Goal: Task Accomplishment & Management: Manage account settings

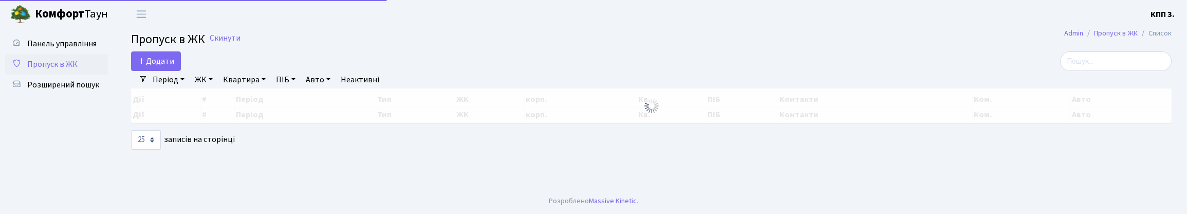
select select "25"
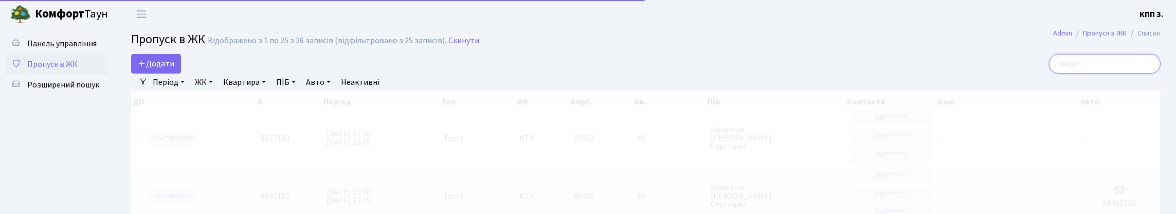
click at [1135, 72] on input "search" at bounding box center [1105, 64] width 112 height 20
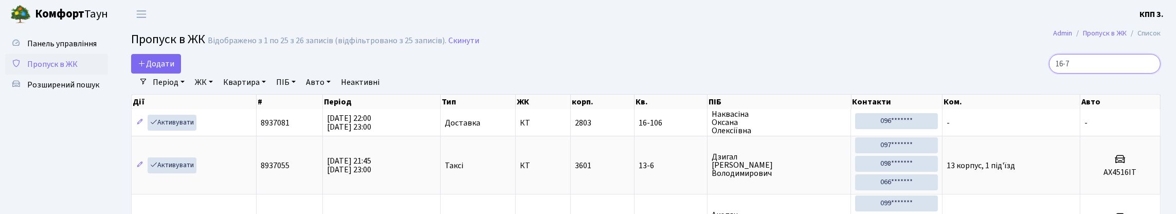
type input "16-71"
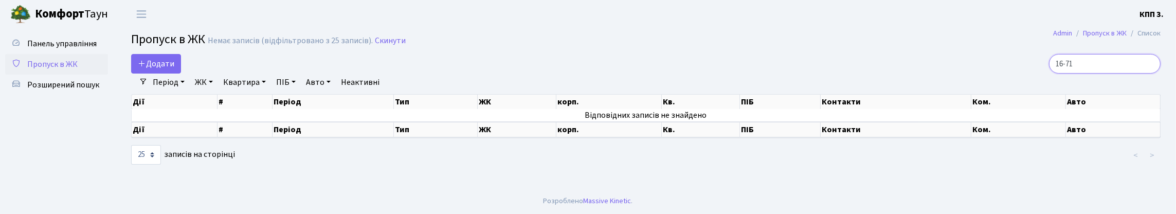
click at [1148, 73] on input "16-71" at bounding box center [1105, 64] width 112 height 20
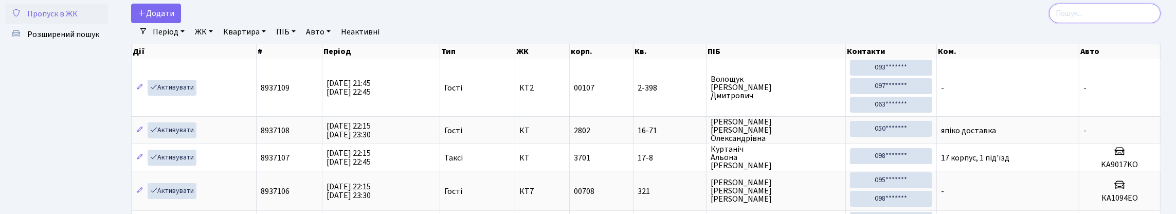
scroll to position [51, 0]
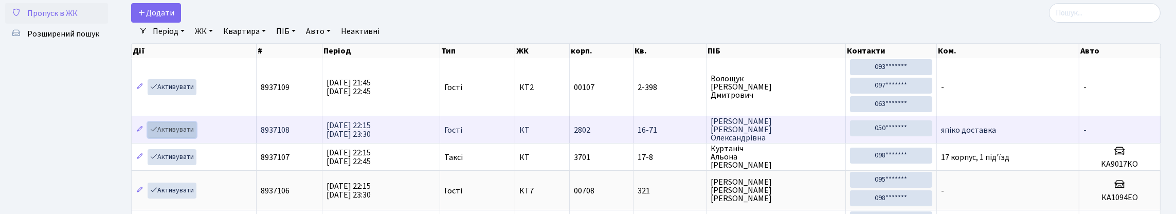
click at [180, 138] on link "Активувати" at bounding box center [172, 130] width 49 height 16
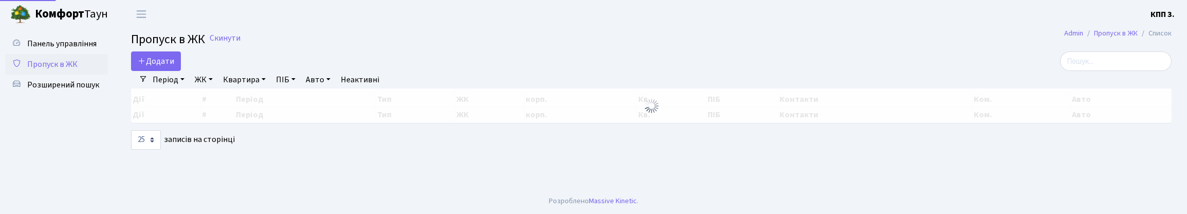
select select "25"
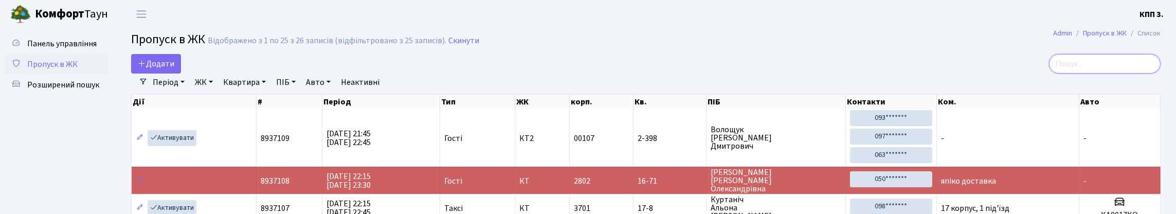
click at [1143, 71] on input "search" at bounding box center [1105, 64] width 112 height 20
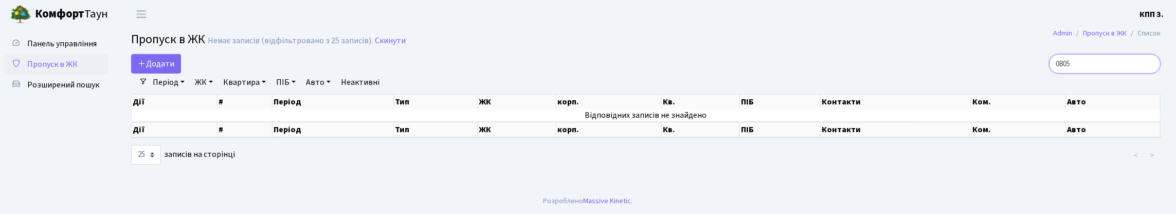
type input "0805"
click at [1146, 71] on input "0805" at bounding box center [1105, 64] width 112 height 20
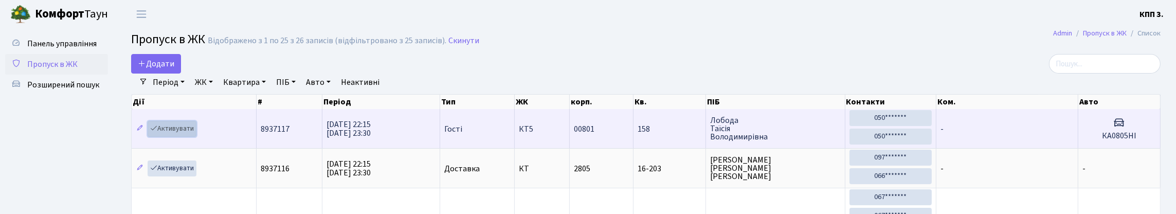
click at [190, 137] on link "Активувати" at bounding box center [172, 129] width 49 height 16
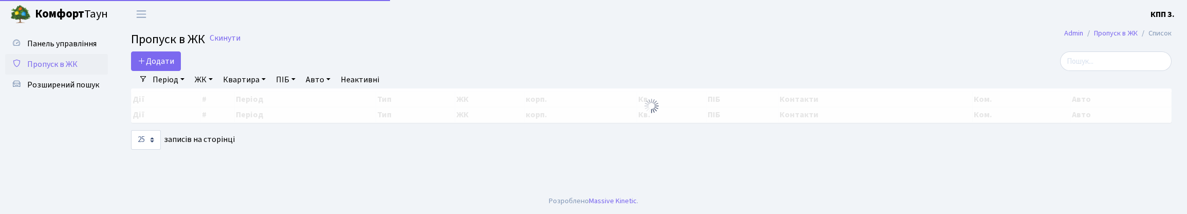
select select "25"
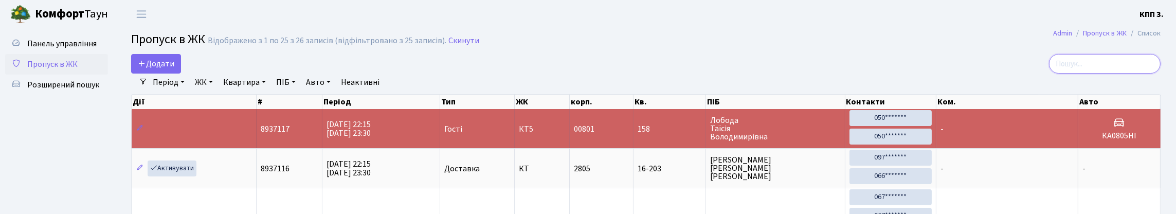
click at [1142, 69] on input "search" at bounding box center [1105, 64] width 112 height 20
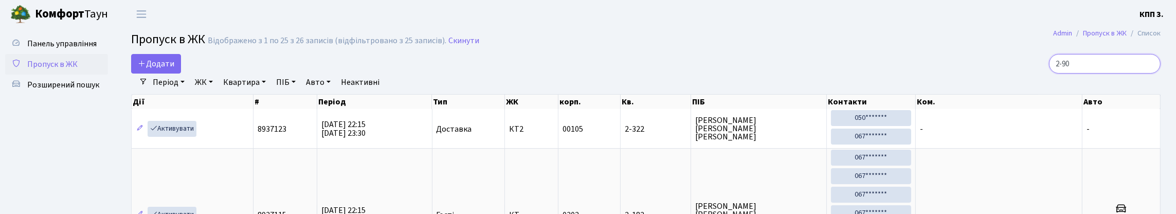
type input "2-908"
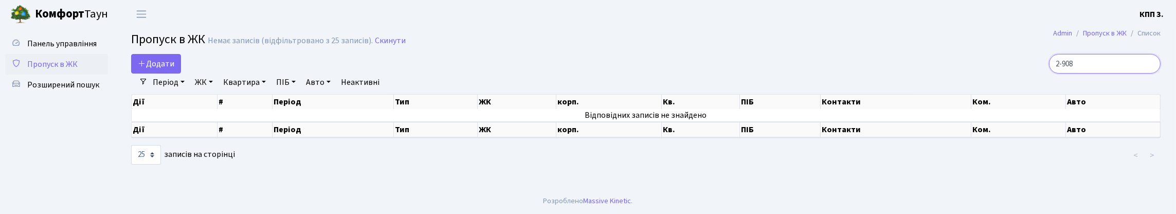
click at [1147, 72] on input "2-908" at bounding box center [1105, 64] width 112 height 20
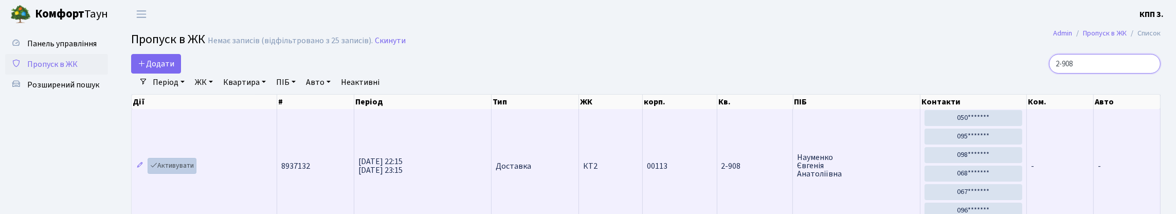
type input "2-908"
click at [181, 174] on link "Активувати" at bounding box center [172, 166] width 49 height 16
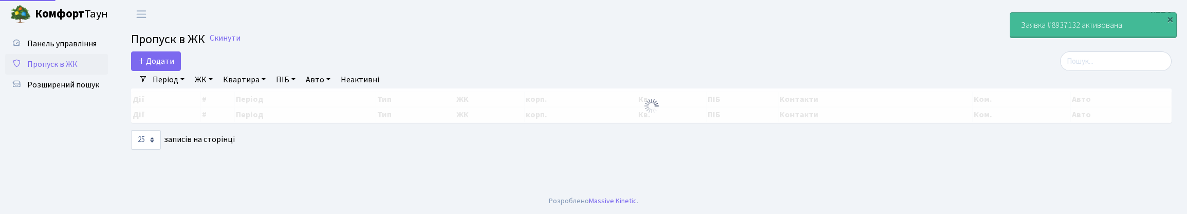
select select "25"
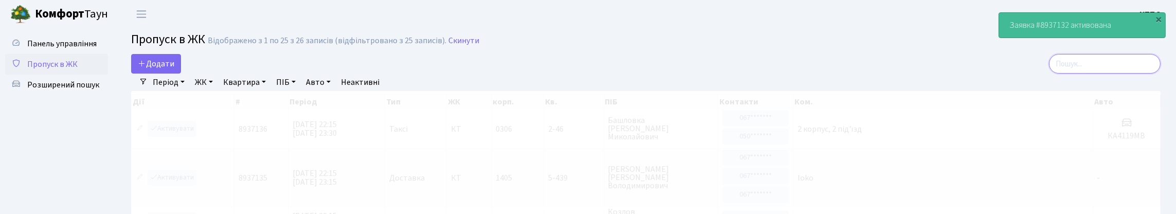
click at [1134, 74] on input "search" at bounding box center [1105, 64] width 112 height 20
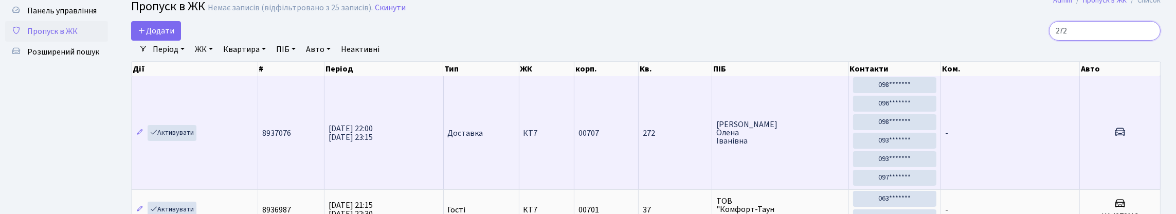
scroll to position [51, 0]
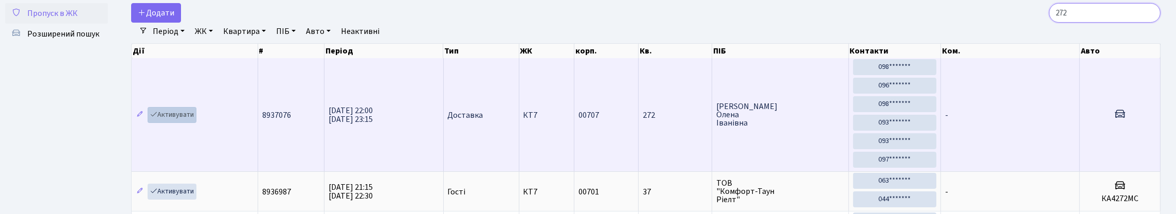
type input "272"
click at [188, 123] on link "Активувати" at bounding box center [172, 115] width 49 height 16
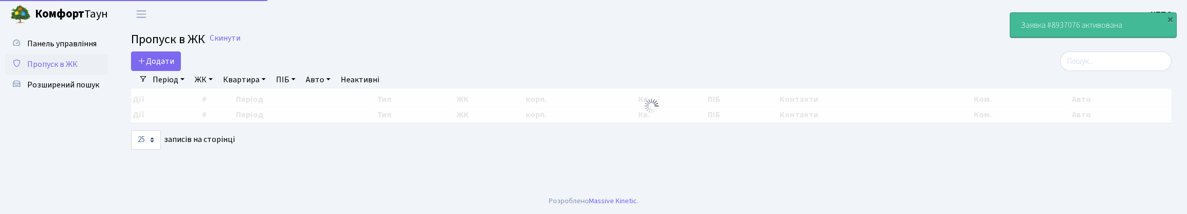
select select "25"
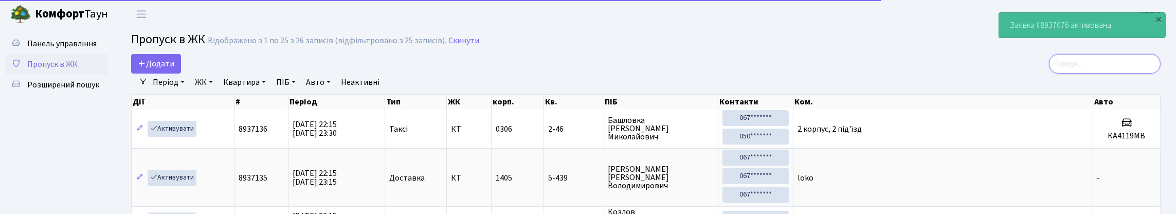
click at [1116, 68] on input "search" at bounding box center [1105, 64] width 112 height 20
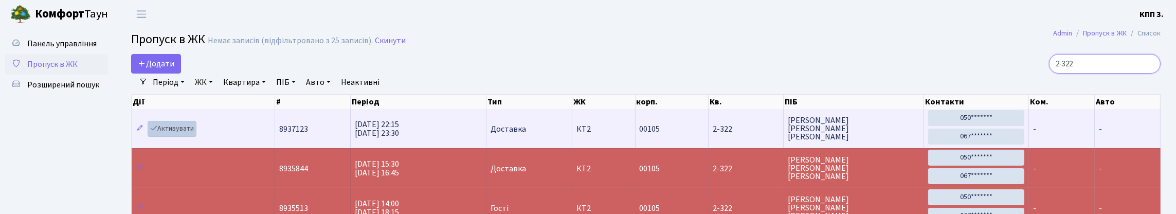
type input "2-322"
click at [178, 137] on link "Активувати" at bounding box center [172, 129] width 49 height 16
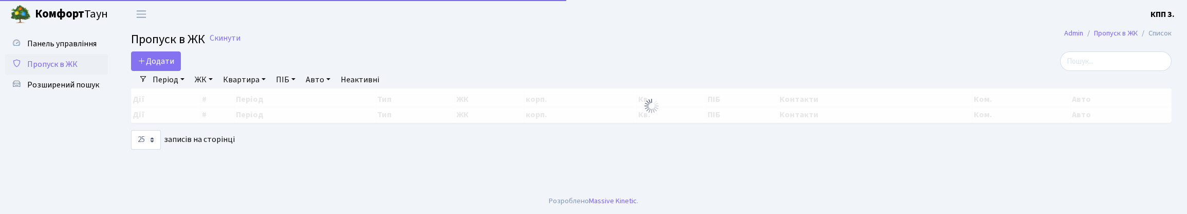
select select "25"
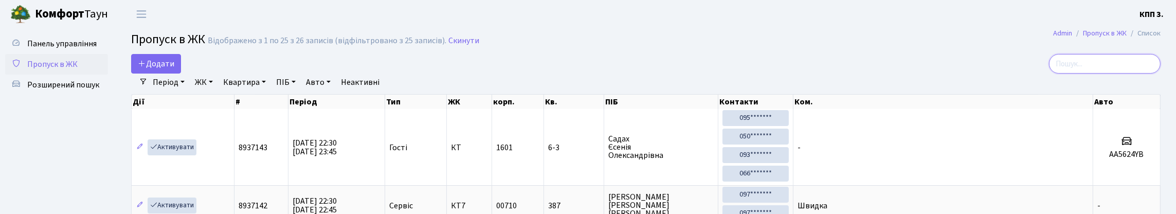
click at [1117, 74] on input "search" at bounding box center [1105, 64] width 112 height 20
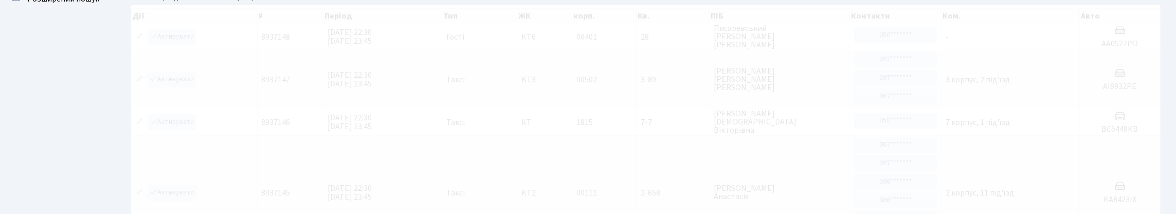
scroll to position [103, 0]
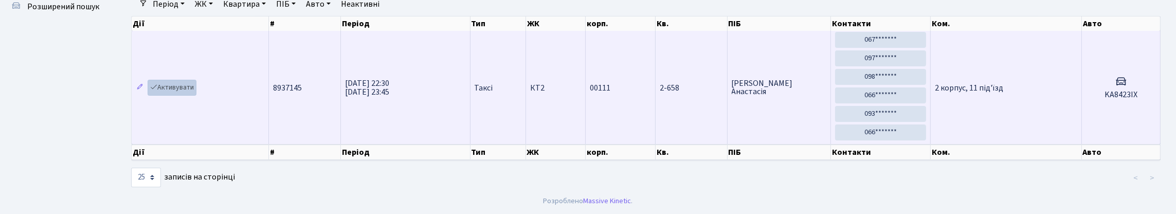
type input "8423"
click at [187, 89] on link "Активувати" at bounding box center [172, 88] width 49 height 16
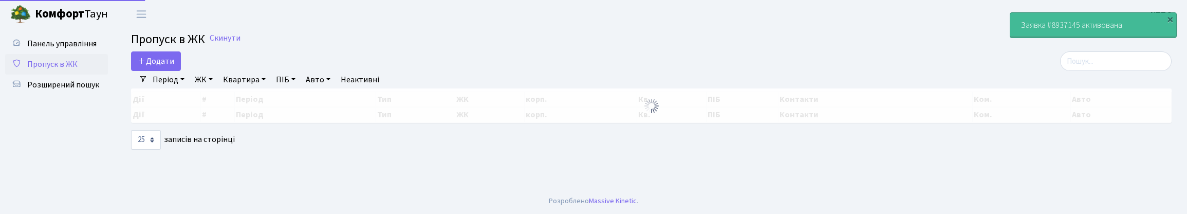
select select "25"
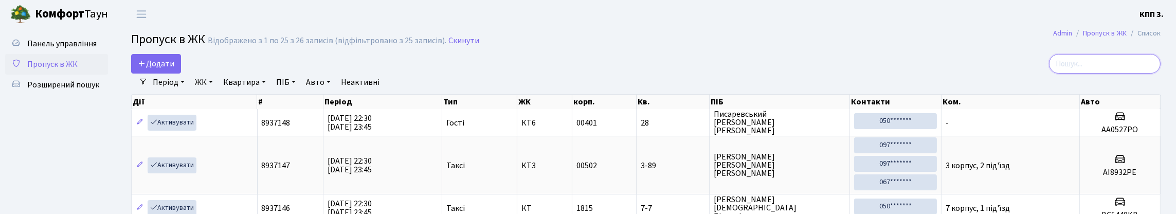
click at [1090, 74] on input "search" at bounding box center [1105, 64] width 112 height 20
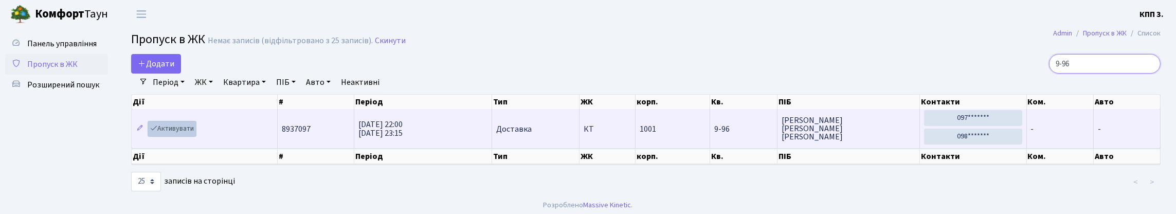
type input "9-96"
click at [185, 137] on link "Активувати" at bounding box center [172, 129] width 49 height 16
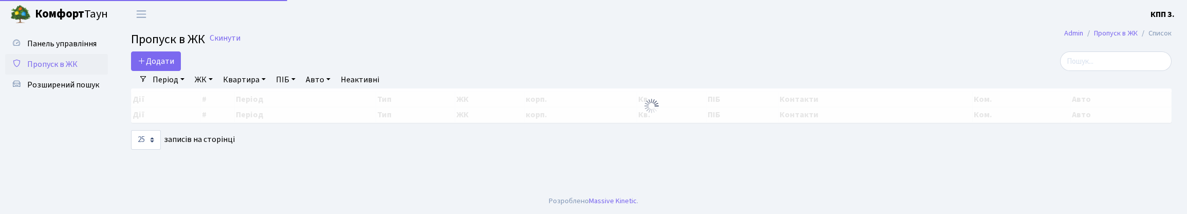
select select "25"
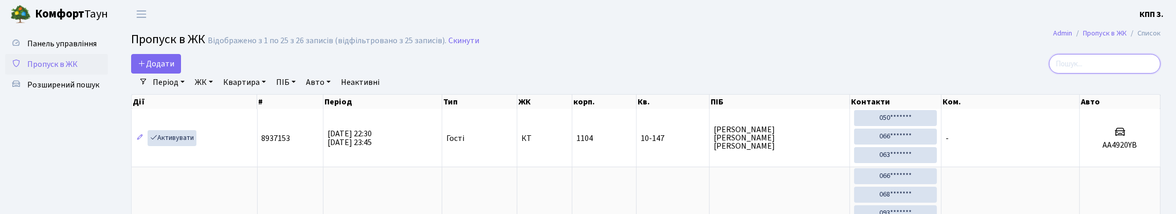
click at [1113, 74] on input "search" at bounding box center [1105, 64] width 112 height 20
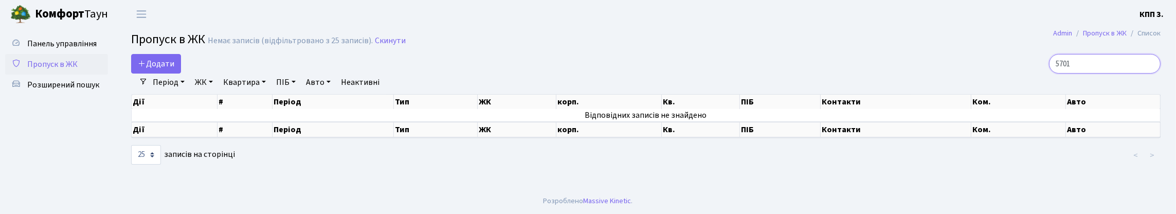
type input "5701"
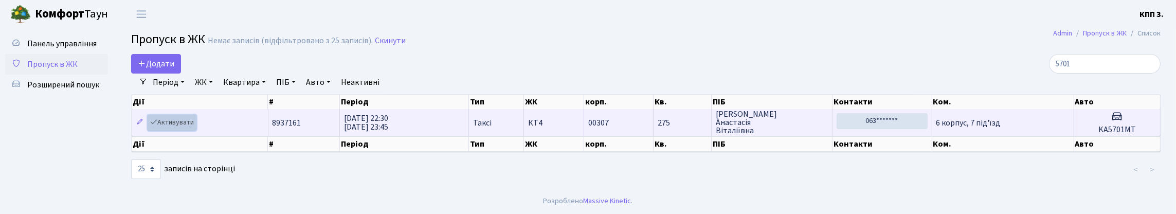
click at [188, 131] on link "Активувати" at bounding box center [172, 123] width 49 height 16
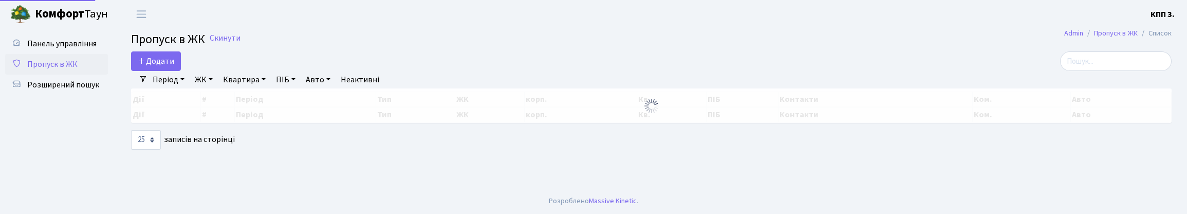
select select "25"
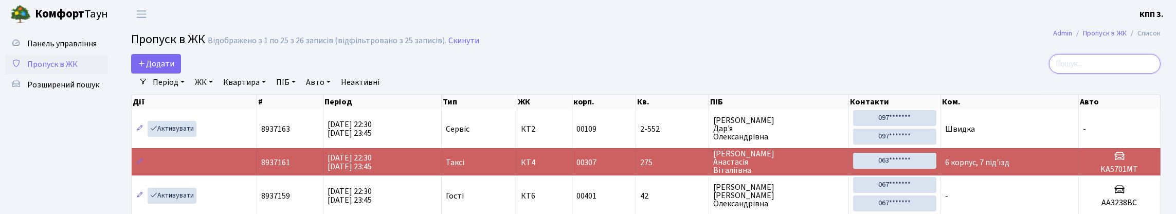
click at [1083, 63] on input "search" at bounding box center [1105, 64] width 112 height 20
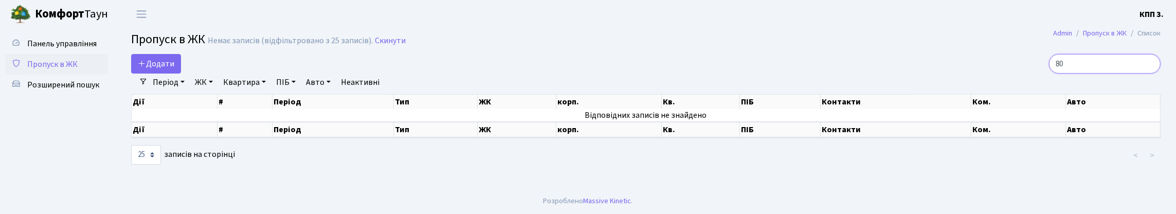
type input "8"
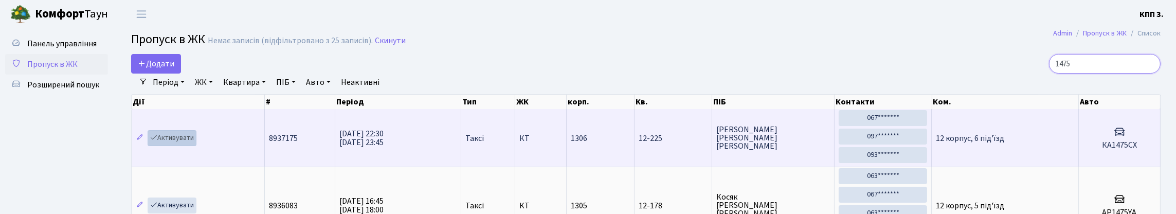
type input "1475"
click at [186, 146] on link "Активувати" at bounding box center [172, 138] width 49 height 16
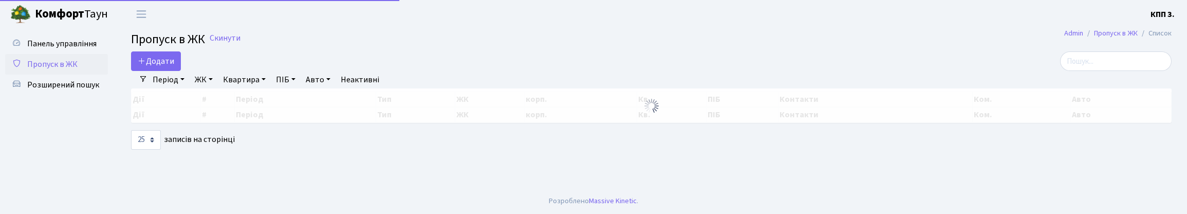
select select "25"
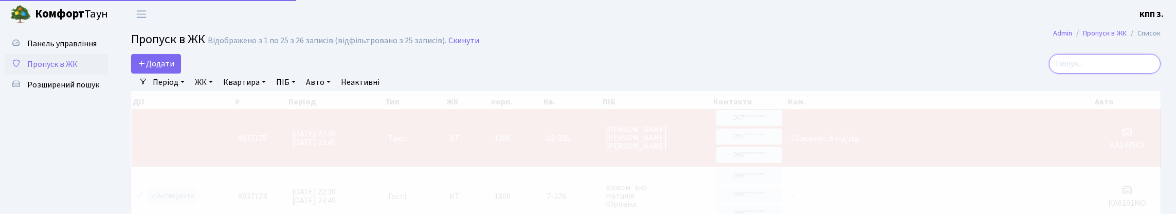
click at [1096, 72] on input "search" at bounding box center [1105, 64] width 112 height 20
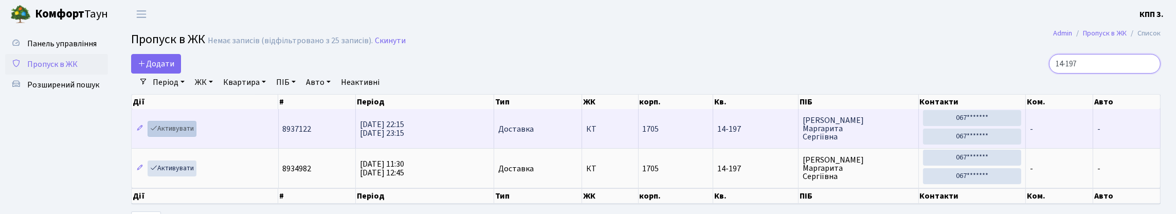
type input "14-197"
click at [185, 137] on link "Активувати" at bounding box center [172, 129] width 49 height 16
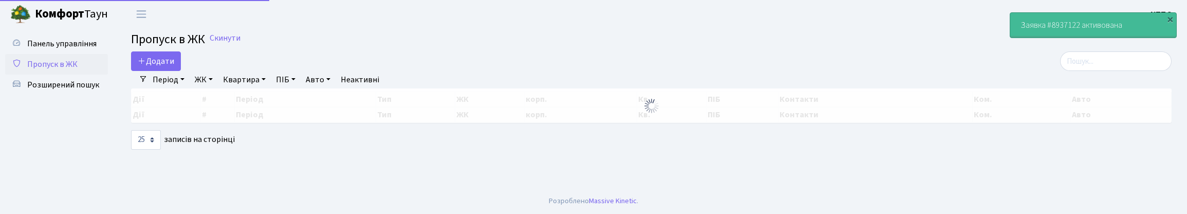
select select "25"
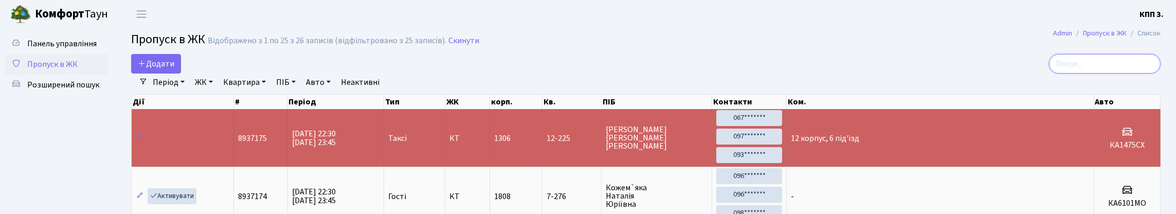
click at [1125, 69] on input "search" at bounding box center [1105, 64] width 112 height 20
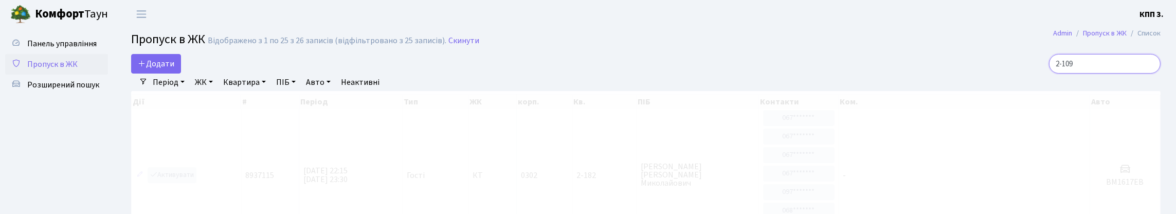
type input "2-1095"
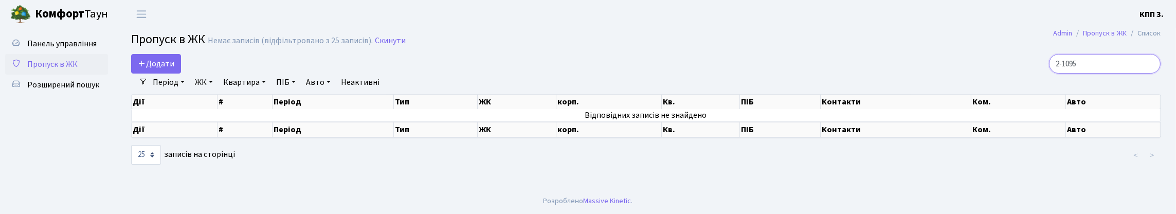
click at [1148, 72] on input "2-1095" at bounding box center [1105, 64] width 112 height 20
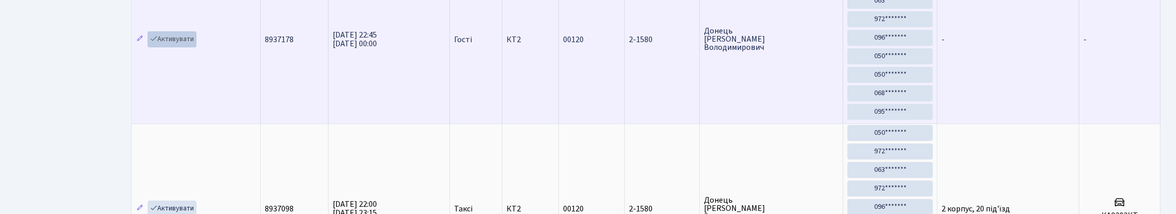
type input "2-1580"
click at [182, 47] on link "Активувати" at bounding box center [172, 39] width 49 height 16
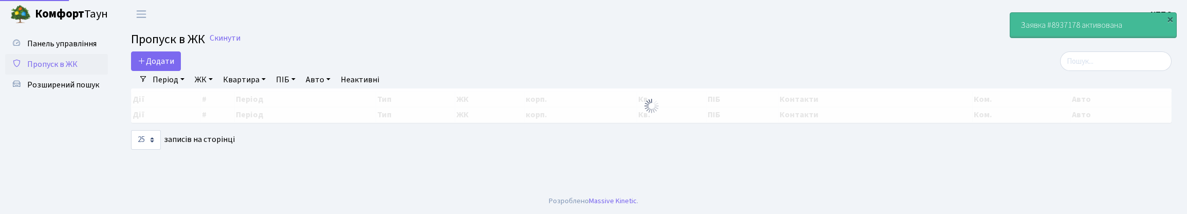
select select "25"
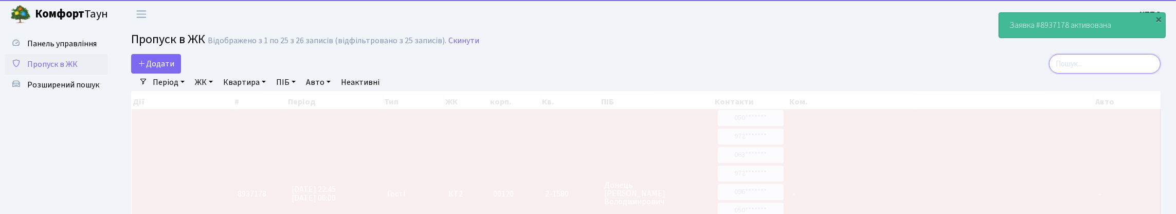
click at [1091, 64] on input "search" at bounding box center [1105, 64] width 112 height 20
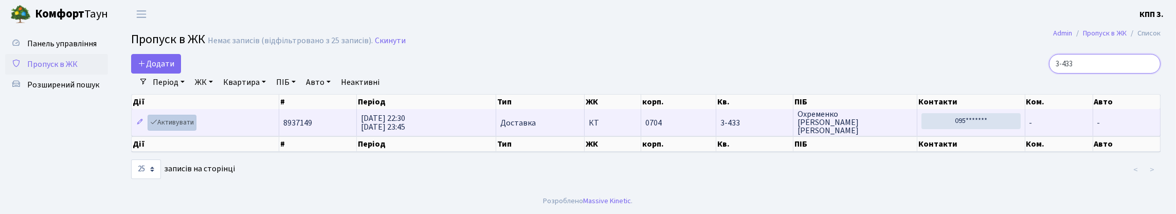
type input "3-433"
click at [183, 131] on link "Активувати" at bounding box center [172, 123] width 49 height 16
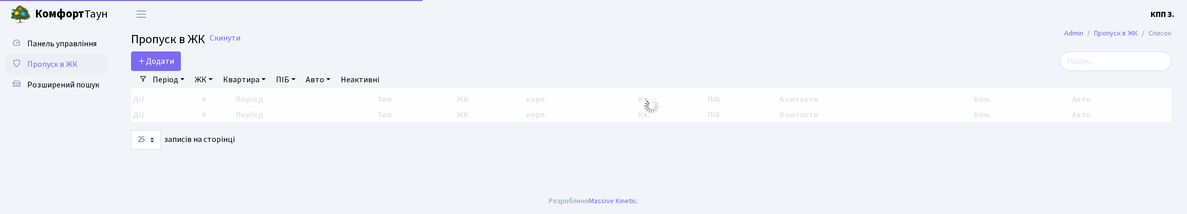
select select "25"
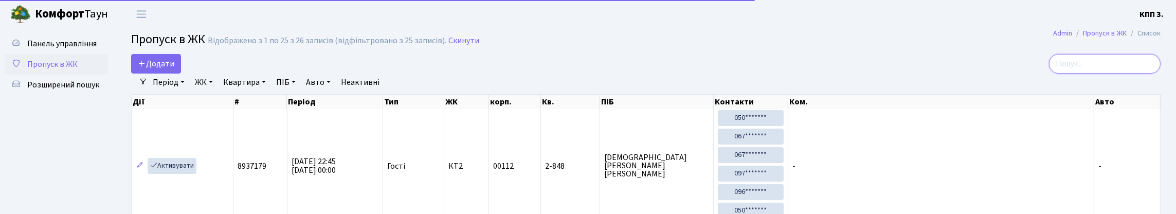
click at [1075, 71] on input "search" at bounding box center [1105, 64] width 112 height 20
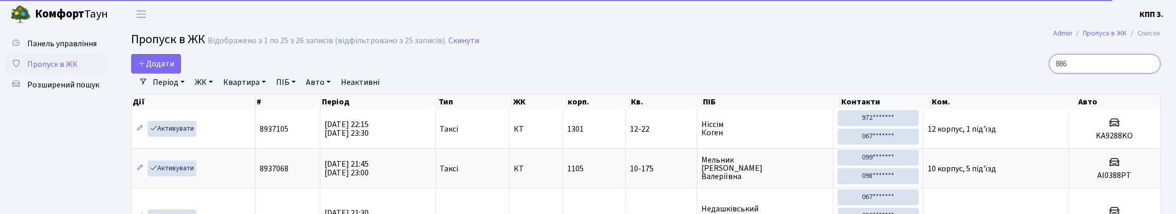
type input "8869"
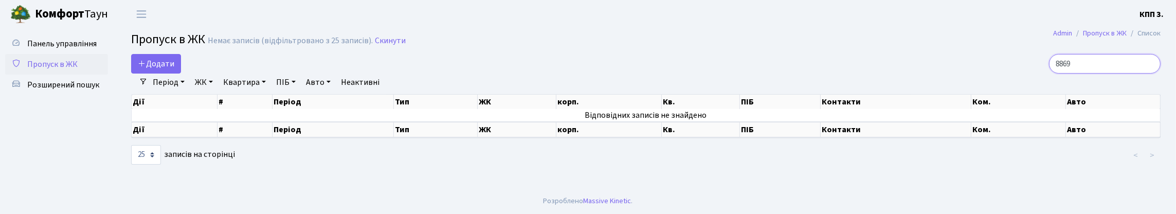
click at [1147, 73] on input "8869" at bounding box center [1105, 64] width 112 height 20
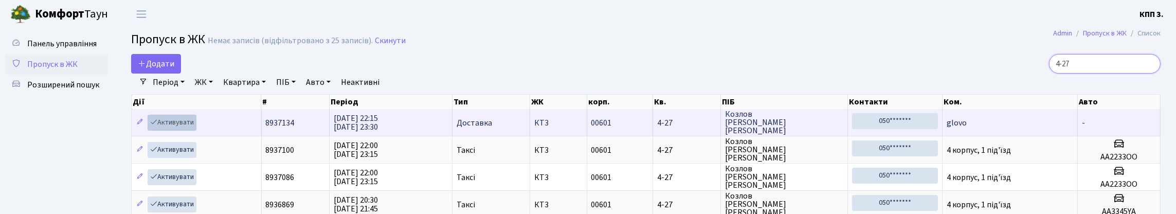
type input "4-27"
click at [181, 131] on link "Активувати" at bounding box center [172, 123] width 49 height 16
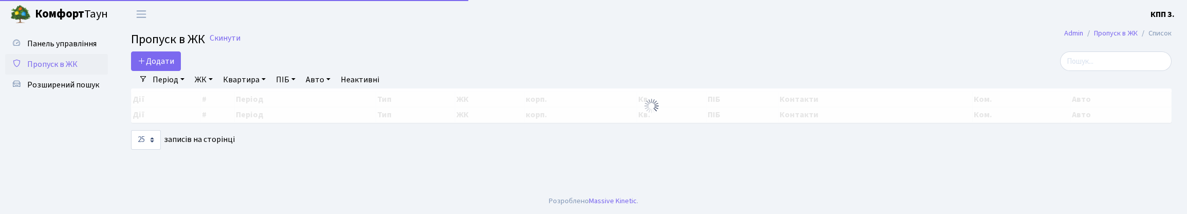
select select "25"
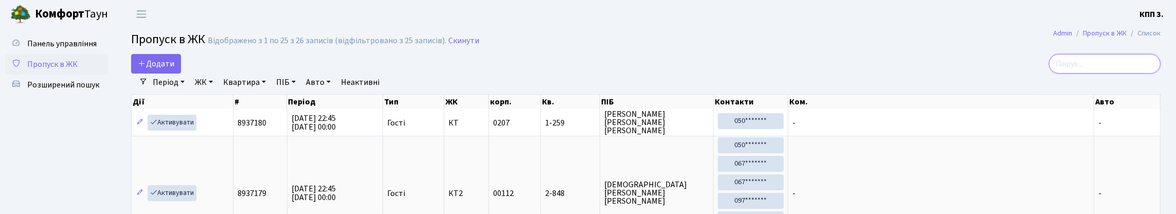
click at [1091, 67] on input "search" at bounding box center [1105, 64] width 112 height 20
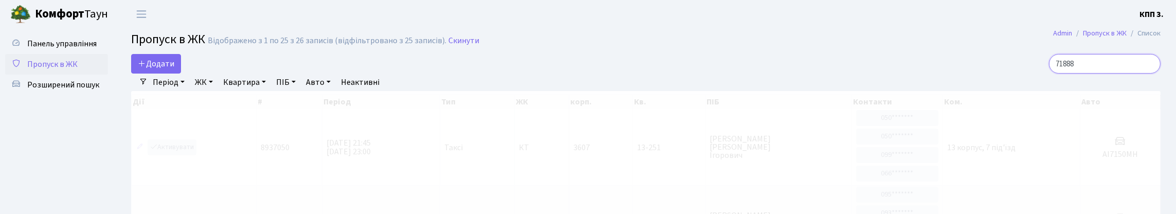
type input "7188"
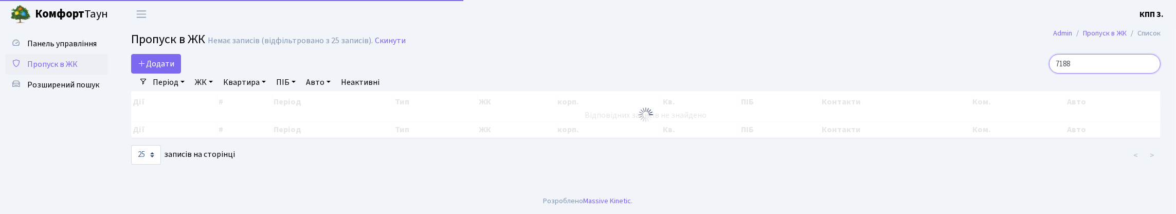
click at [1147, 72] on input "7188" at bounding box center [1105, 64] width 112 height 20
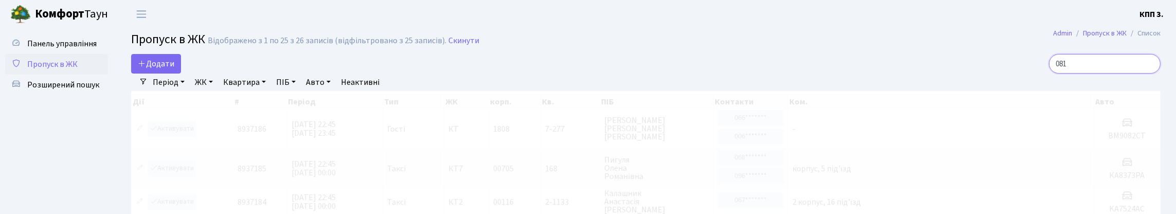
type input "0817"
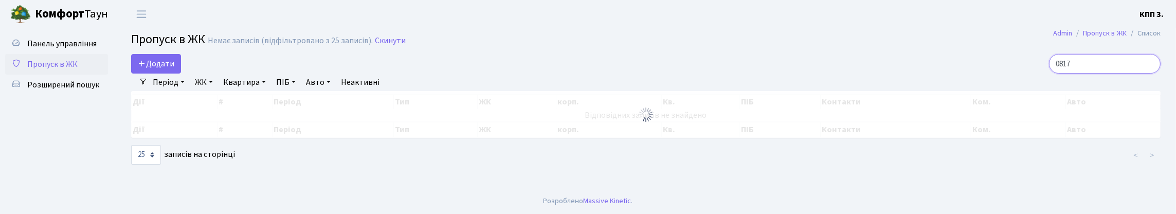
click at [1147, 72] on input "0817" at bounding box center [1105, 64] width 112 height 20
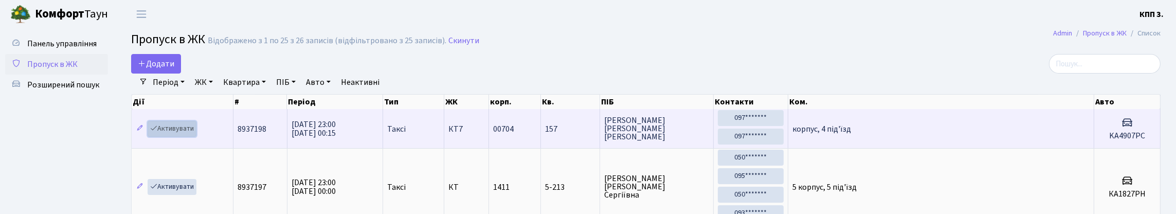
click at [184, 137] on link "Активувати" at bounding box center [172, 129] width 49 height 16
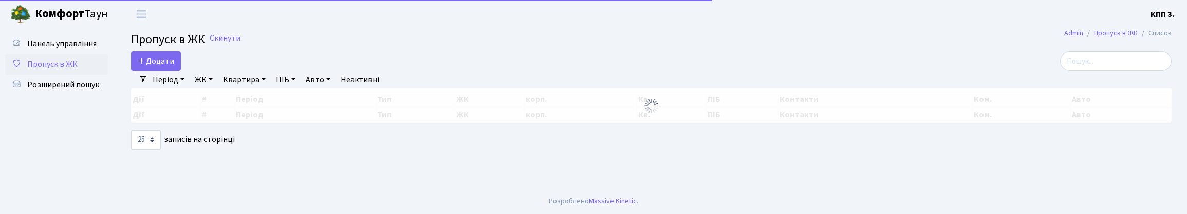
select select "25"
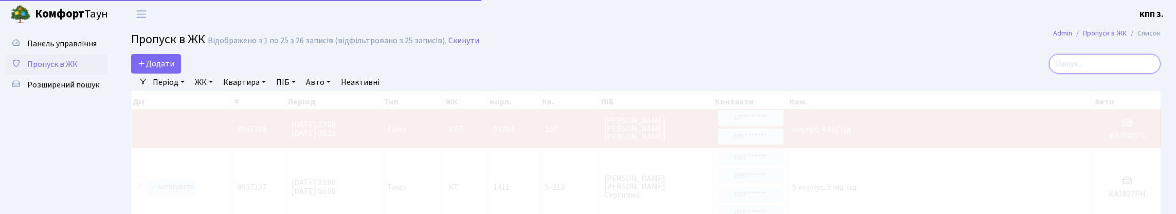
click at [1116, 71] on input "search" at bounding box center [1105, 64] width 112 height 20
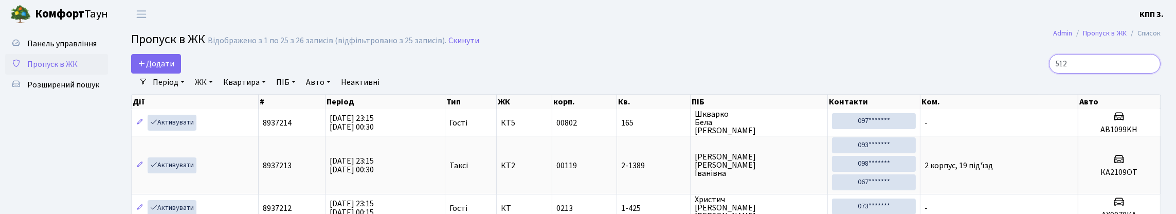
type input "5121"
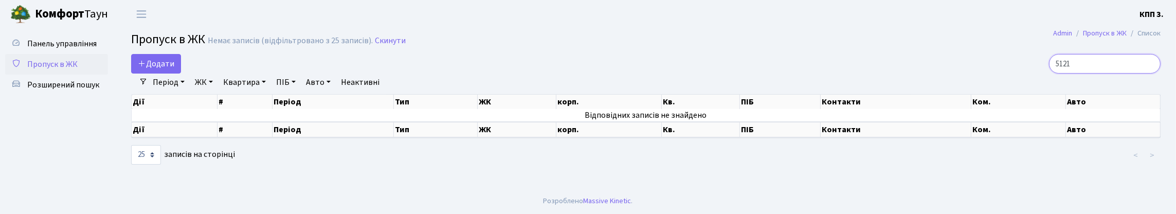
click at [1144, 72] on input "5121" at bounding box center [1105, 64] width 112 height 20
type input "В"
click at [1119, 69] on input "ВОО 290" at bounding box center [1105, 64] width 112 height 20
click at [1097, 67] on input "ВОО 290" at bounding box center [1105, 64] width 112 height 20
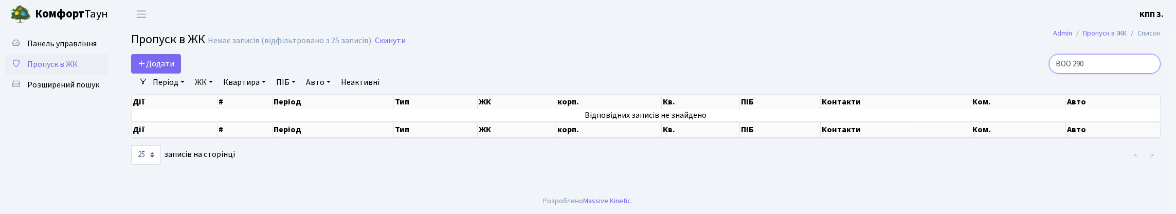
click at [1109, 68] on input "BOO 290" at bounding box center [1105, 64] width 112 height 20
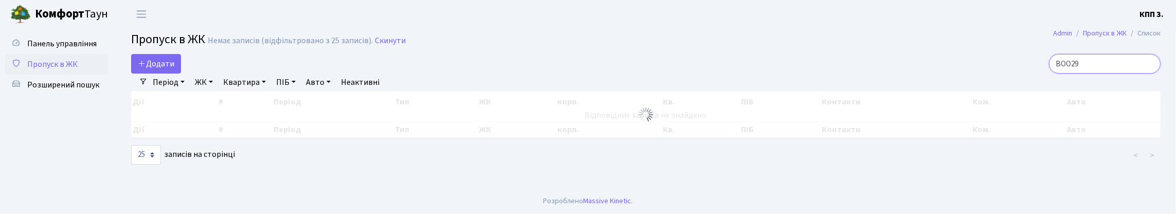
type input "BOO290"
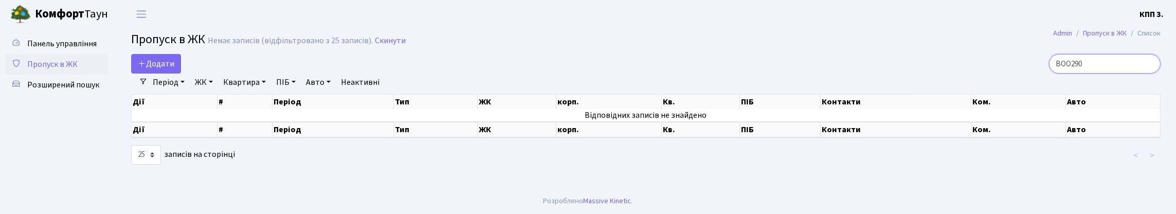
click at [1148, 66] on input "BOO290" at bounding box center [1105, 64] width 112 height 20
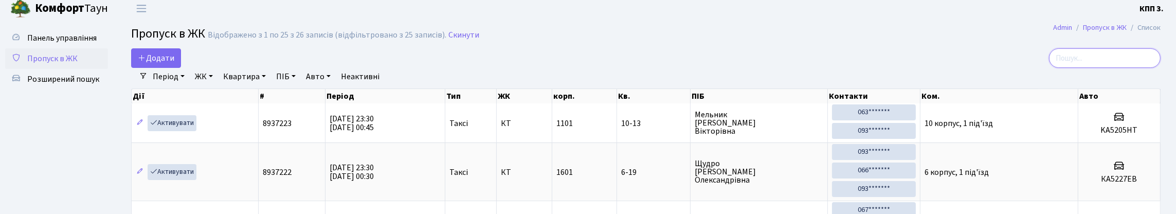
click at [1140, 67] on input "search" at bounding box center [1105, 58] width 112 height 20
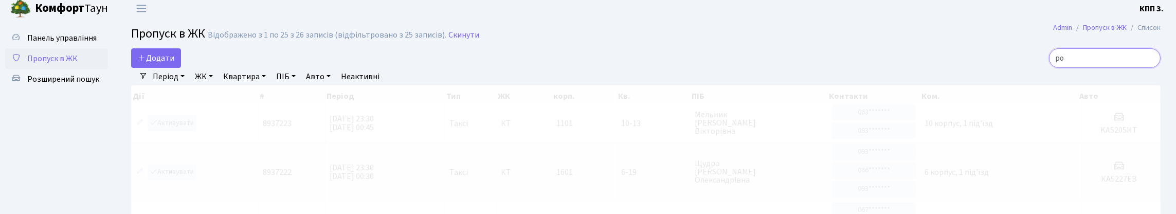
type input "р"
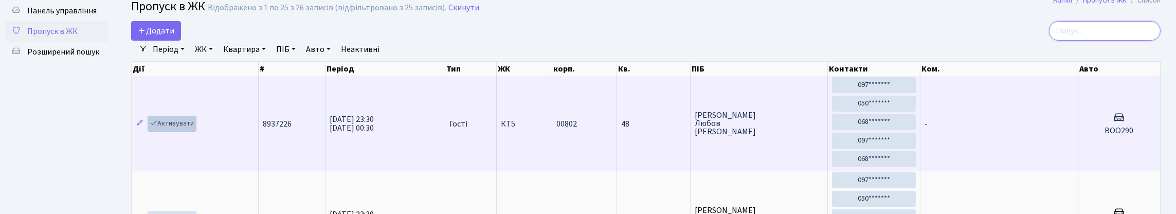
scroll to position [51, 0]
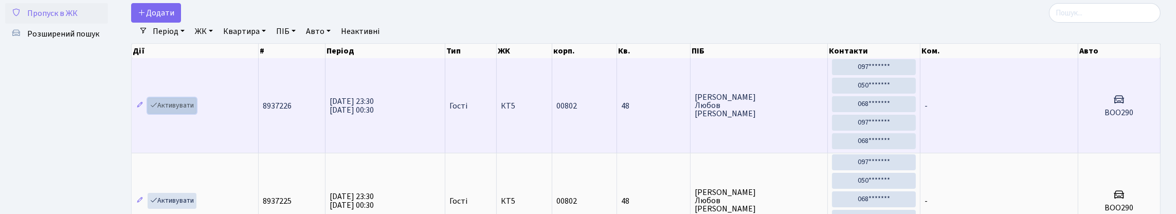
click at [178, 114] on link "Активувати" at bounding box center [172, 106] width 49 height 16
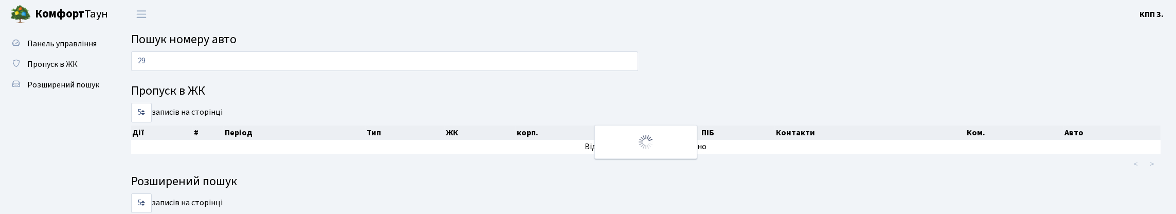
type input "2"
type input "0"
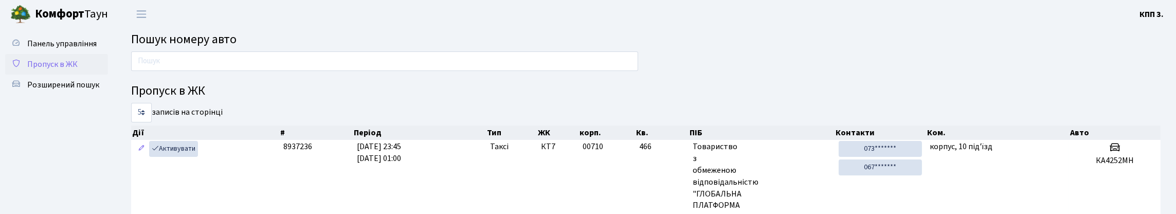
click at [57, 70] on span "Пропуск в ЖК" at bounding box center [52, 64] width 50 height 11
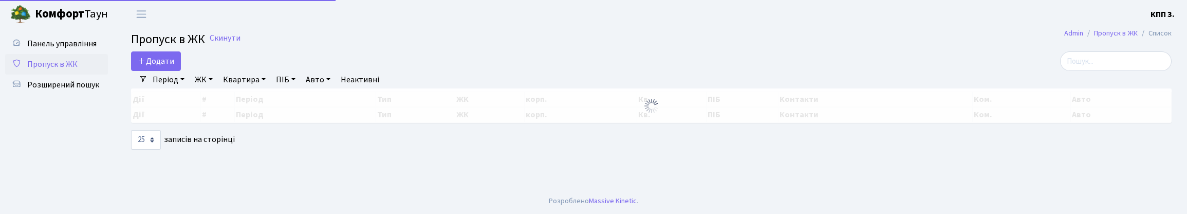
select select "25"
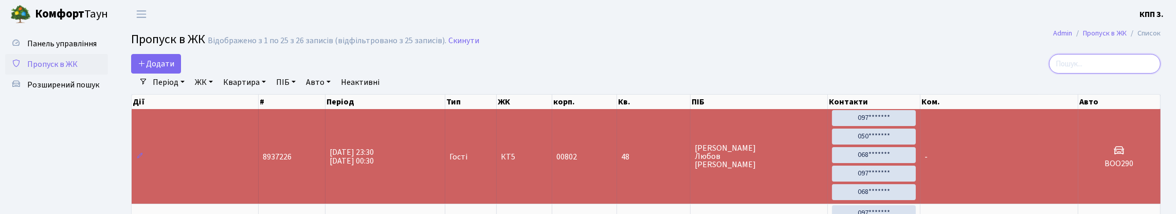
click at [1142, 71] on input "search" at bounding box center [1105, 64] width 112 height 20
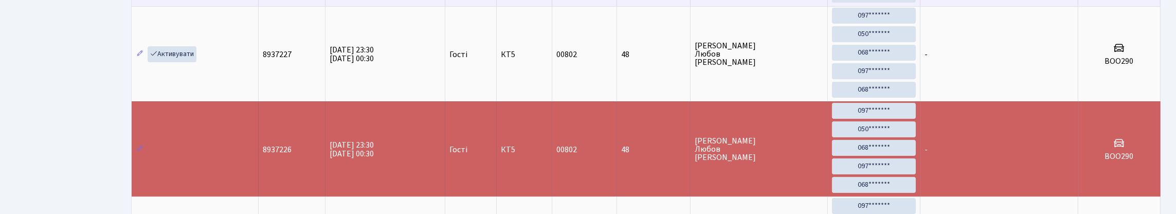
scroll to position [359, 0]
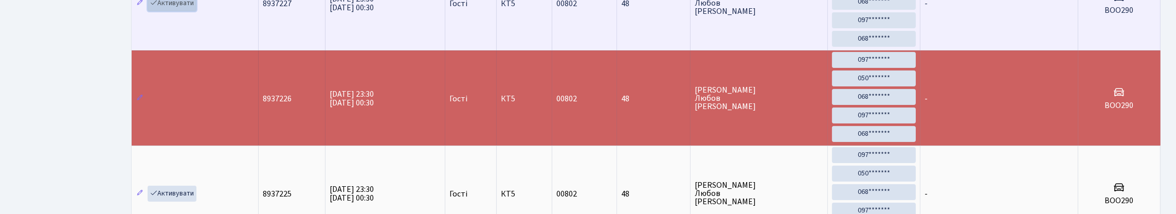
click at [190, 11] on link "Активувати" at bounding box center [172, 3] width 49 height 16
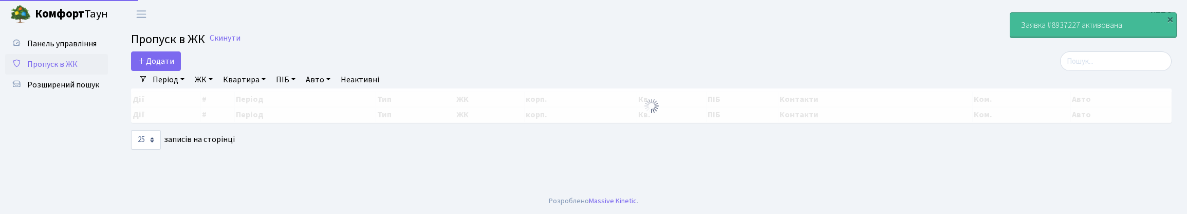
select select "25"
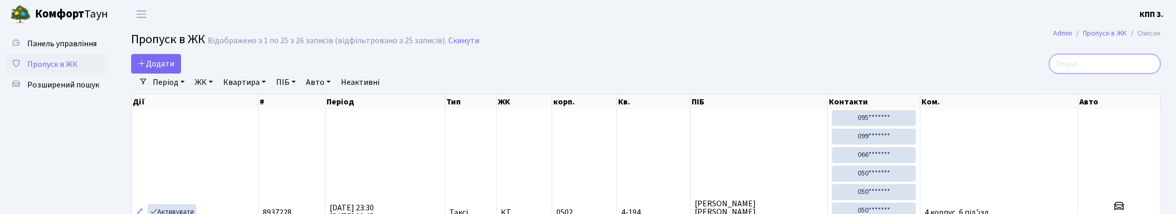
click at [1088, 66] on input "search" at bounding box center [1105, 64] width 112 height 20
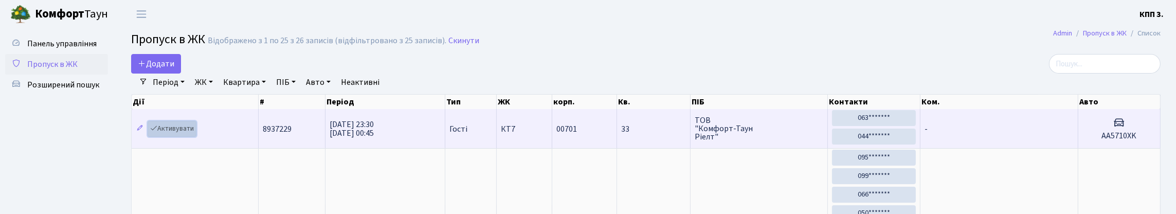
click at [183, 137] on link "Активувати" at bounding box center [172, 129] width 49 height 16
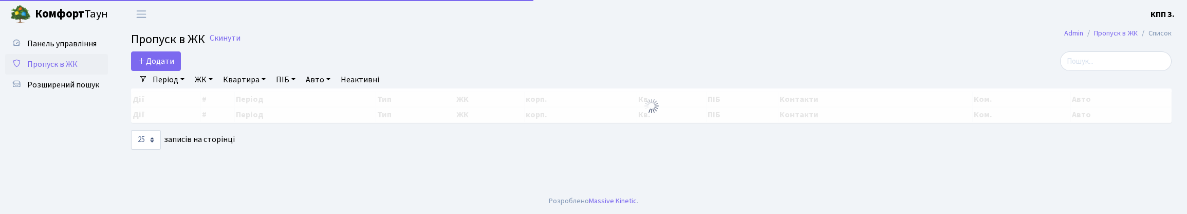
select select "25"
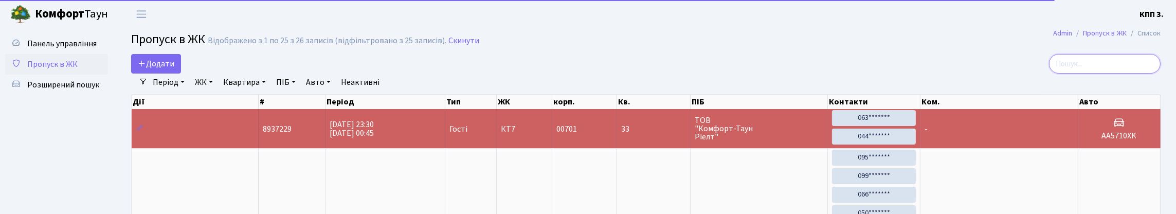
click at [1106, 74] on input "search" at bounding box center [1105, 64] width 112 height 20
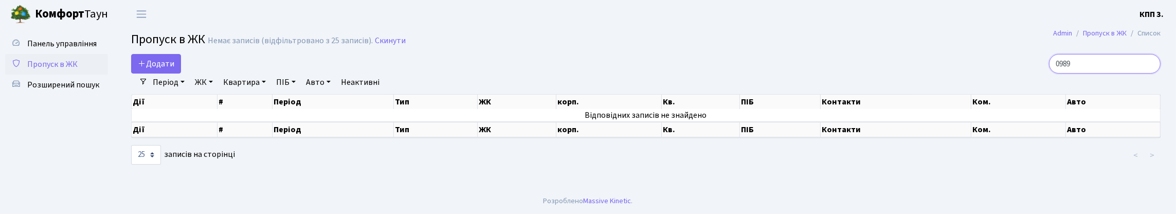
type input "0989"
click at [1148, 73] on input "0989" at bounding box center [1105, 64] width 112 height 20
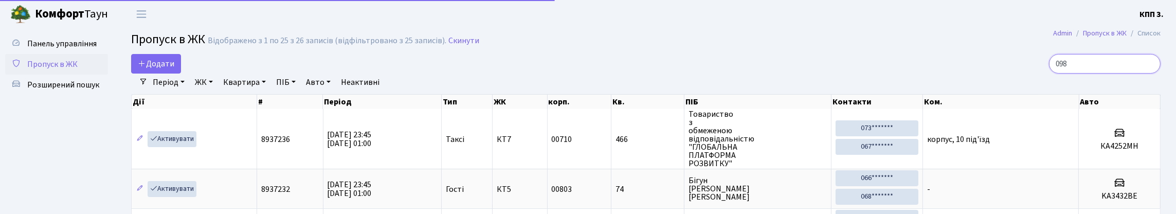
type input "0989"
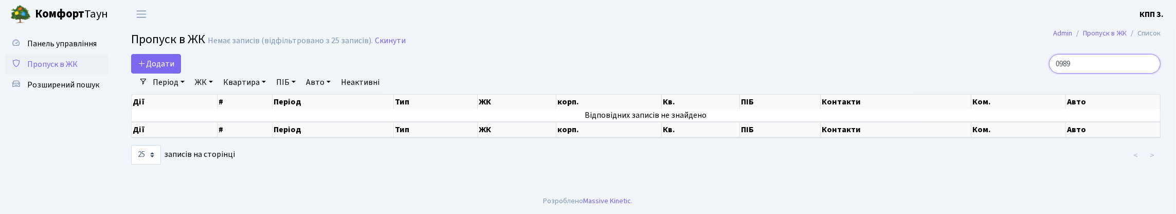
click at [1148, 73] on input "0989" at bounding box center [1105, 64] width 112 height 20
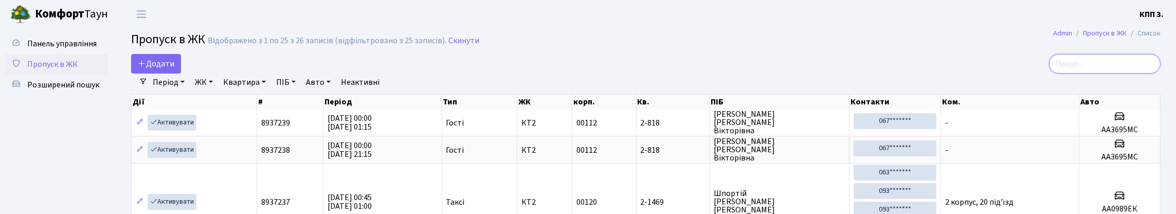
click at [1138, 71] on input "search" at bounding box center [1105, 64] width 112 height 20
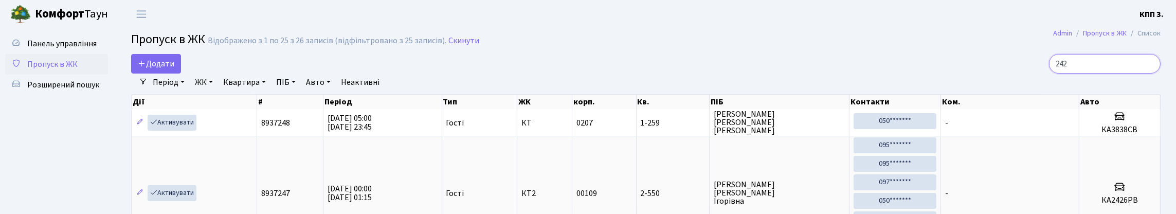
type input "2426"
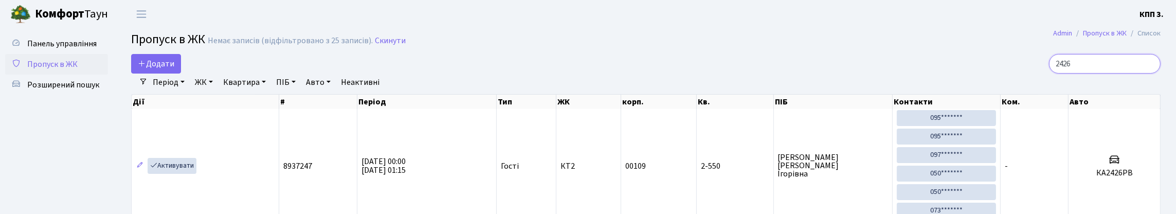
click at [1147, 73] on input "2426" at bounding box center [1105, 64] width 112 height 20
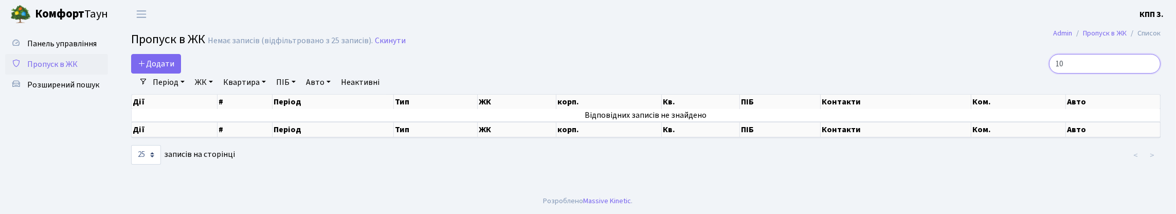
type input "1"
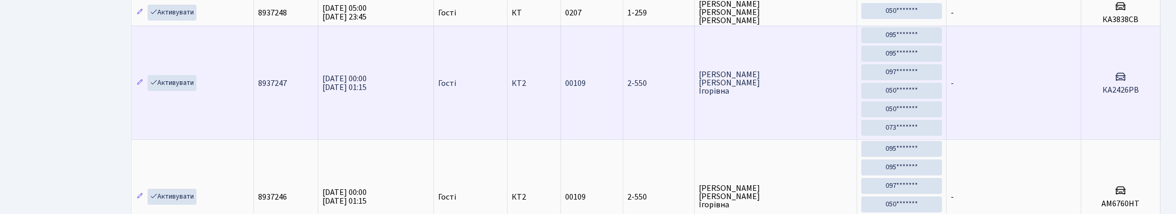
scroll to position [257, 0]
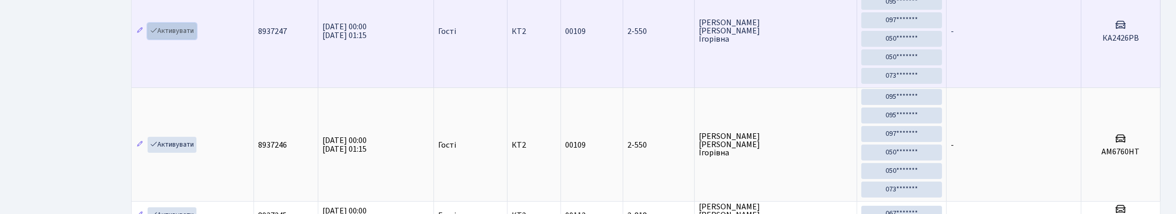
click at [184, 39] on link "Активувати" at bounding box center [172, 31] width 49 height 16
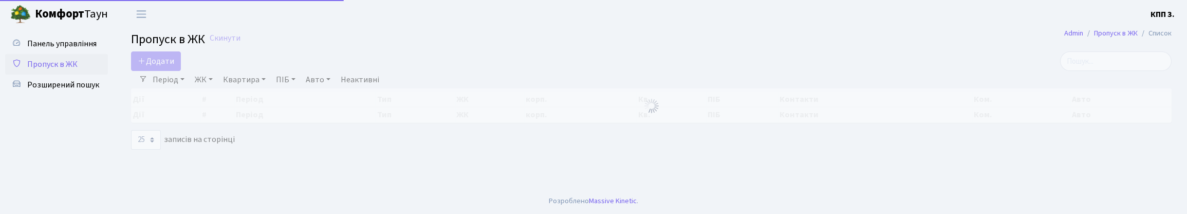
select select "25"
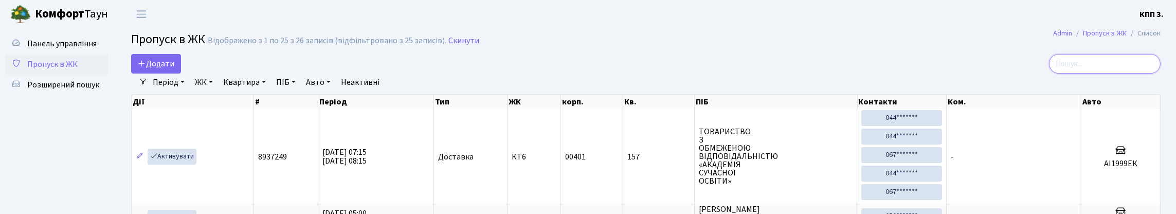
click at [1103, 67] on input "search" at bounding box center [1105, 64] width 112 height 20
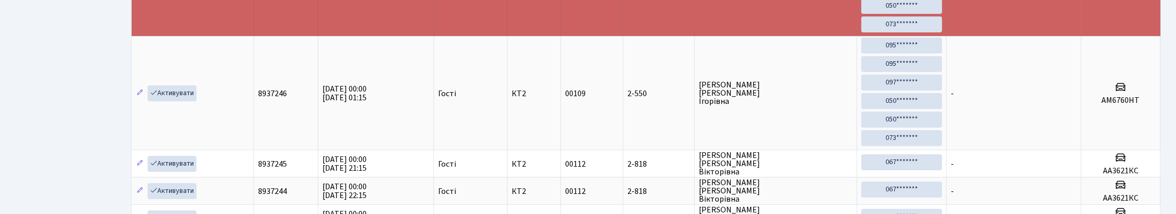
scroll to position [359, 0]
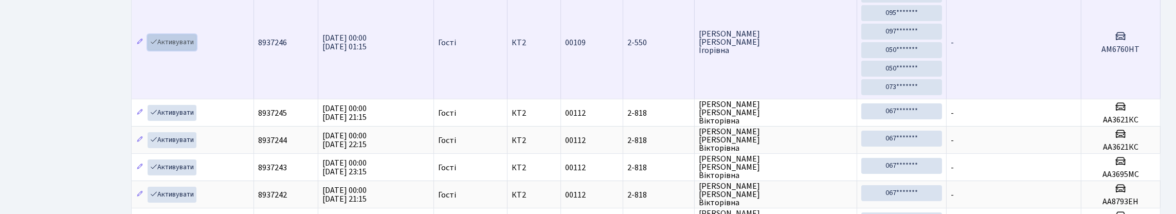
click at [175, 50] on link "Активувати" at bounding box center [172, 42] width 49 height 16
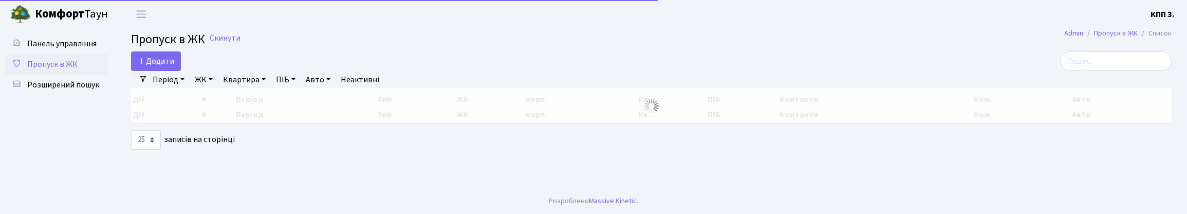
select select "25"
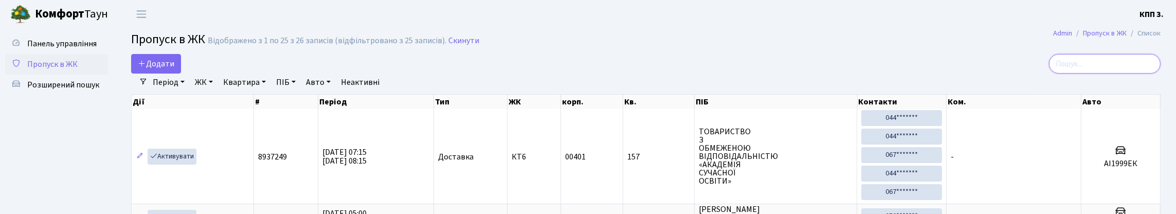
click at [1092, 74] on input "search" at bounding box center [1105, 64] width 112 height 20
click at [1111, 74] on input "search" at bounding box center [1105, 64] width 112 height 20
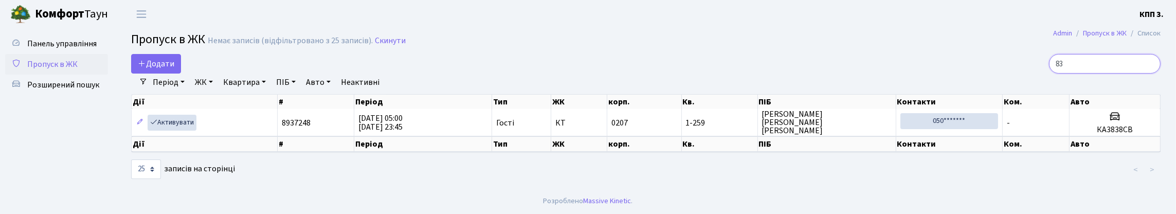
type input "8"
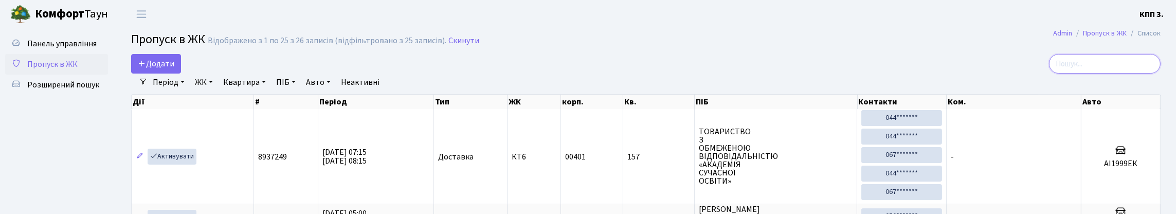
click at [1127, 70] on input "search" at bounding box center [1105, 64] width 112 height 20
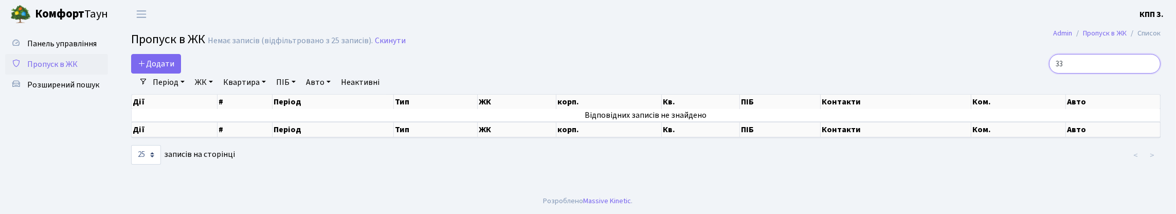
type input "3"
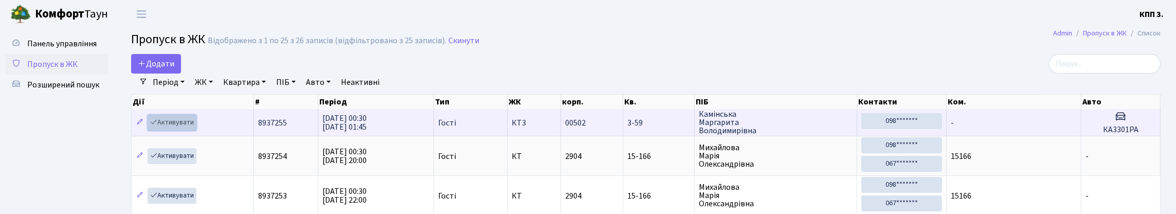
click at [189, 131] on link "Активувати" at bounding box center [172, 123] width 49 height 16
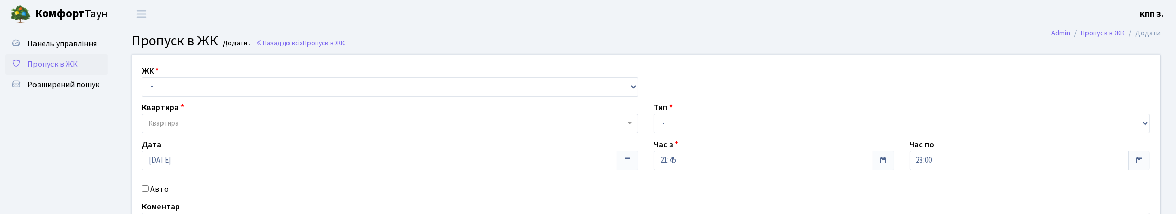
click at [58, 70] on span "Пропуск в ЖК" at bounding box center [52, 64] width 50 height 11
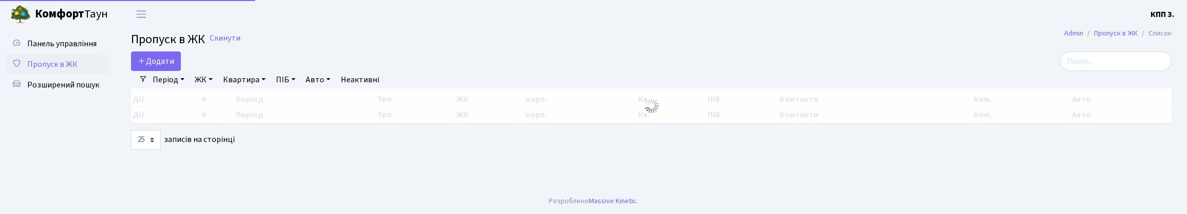
select select "25"
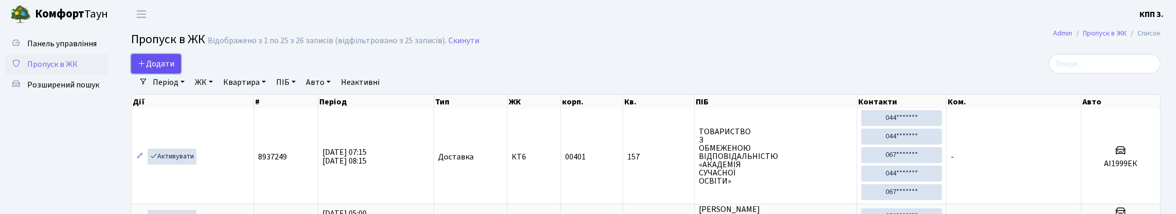
click at [173, 69] on span "Додати" at bounding box center [156, 63] width 36 height 11
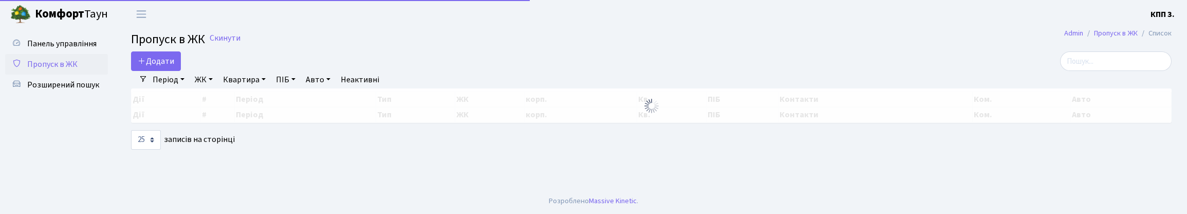
select select "25"
click at [57, 48] on span "Панель управління" at bounding box center [61, 43] width 69 height 11
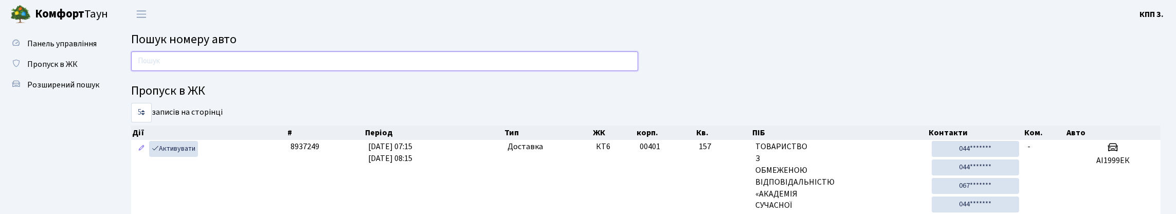
click at [251, 71] on input "text" at bounding box center [384, 61] width 507 height 20
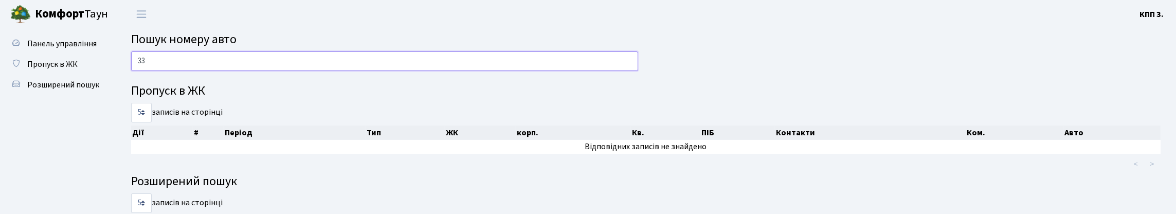
type input "3"
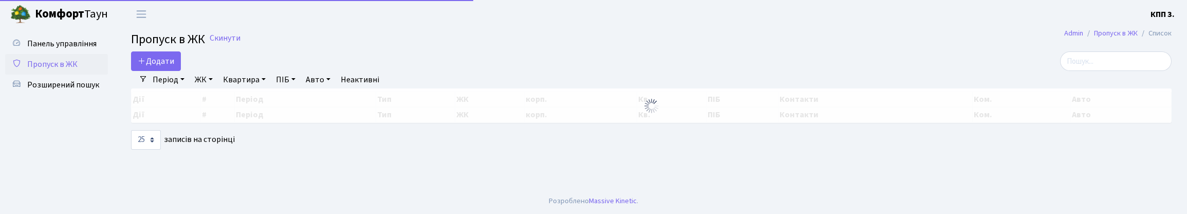
select select "25"
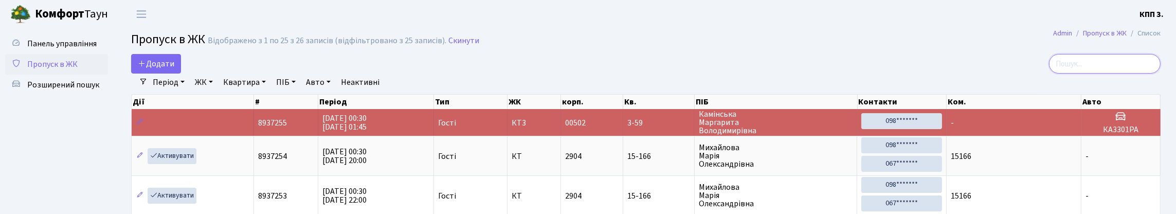
click at [1094, 72] on input "search" at bounding box center [1105, 64] width 112 height 20
